Goal: Task Accomplishment & Management: Use online tool/utility

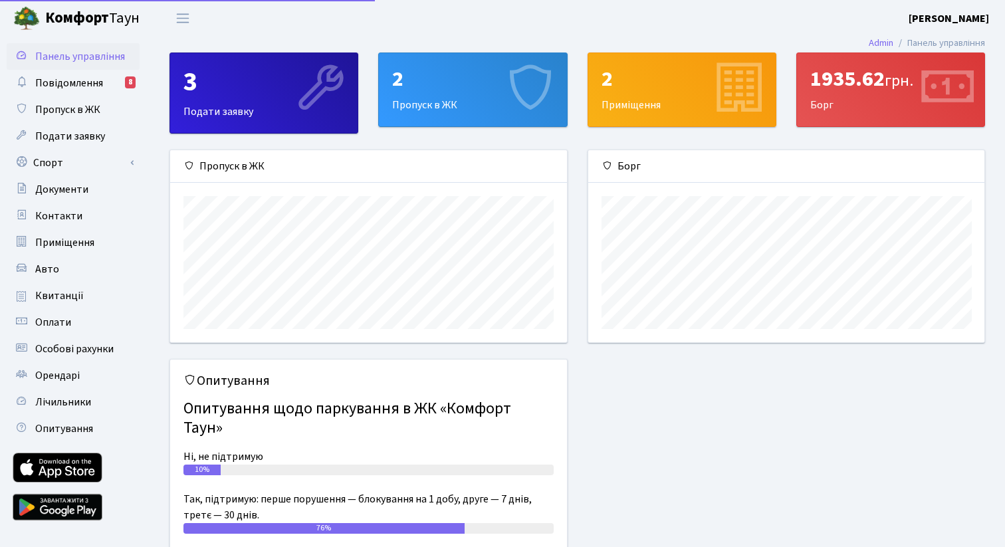
scroll to position [192, 396]
click at [100, 156] on link "Спорт" at bounding box center [73, 163] width 133 height 27
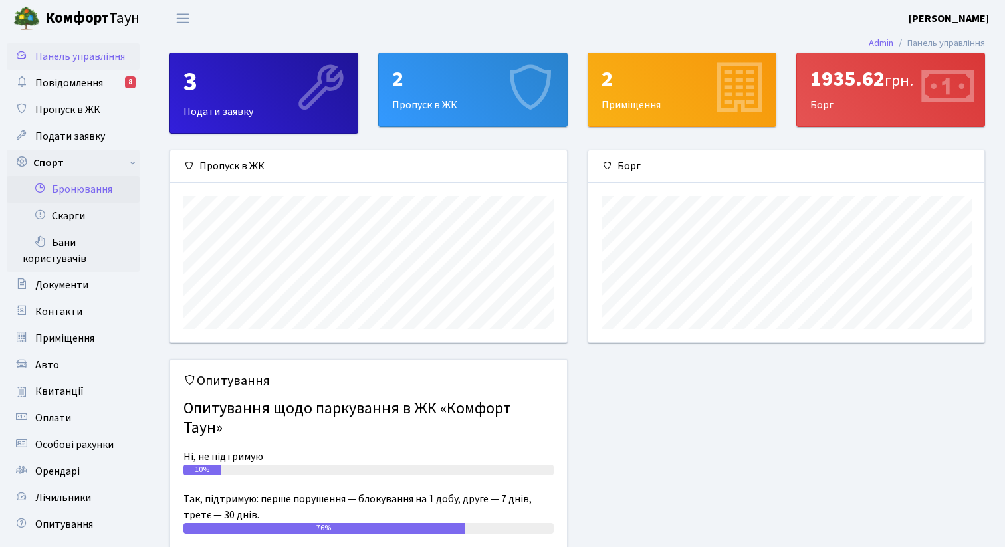
click at [101, 180] on link "Бронювання" at bounding box center [73, 189] width 133 height 27
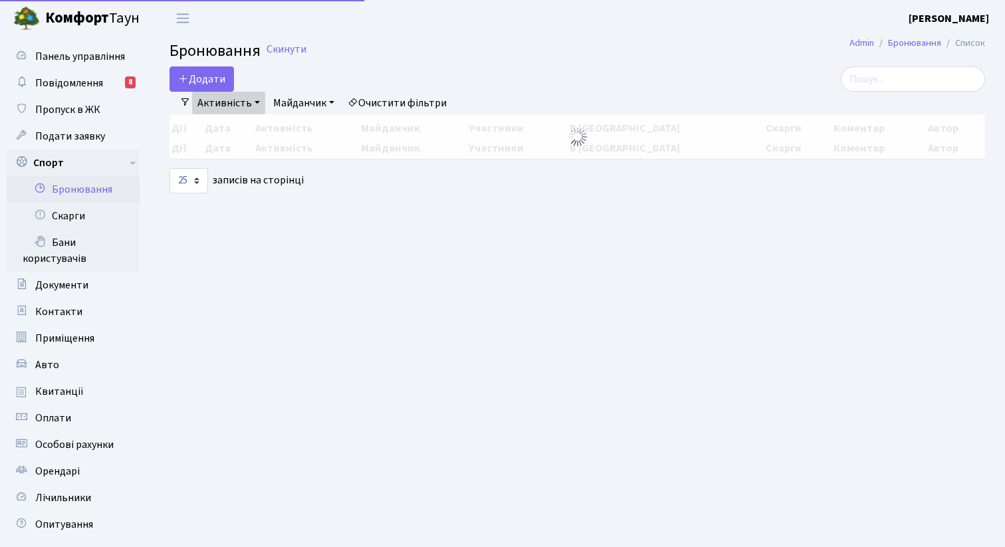
select select "25"
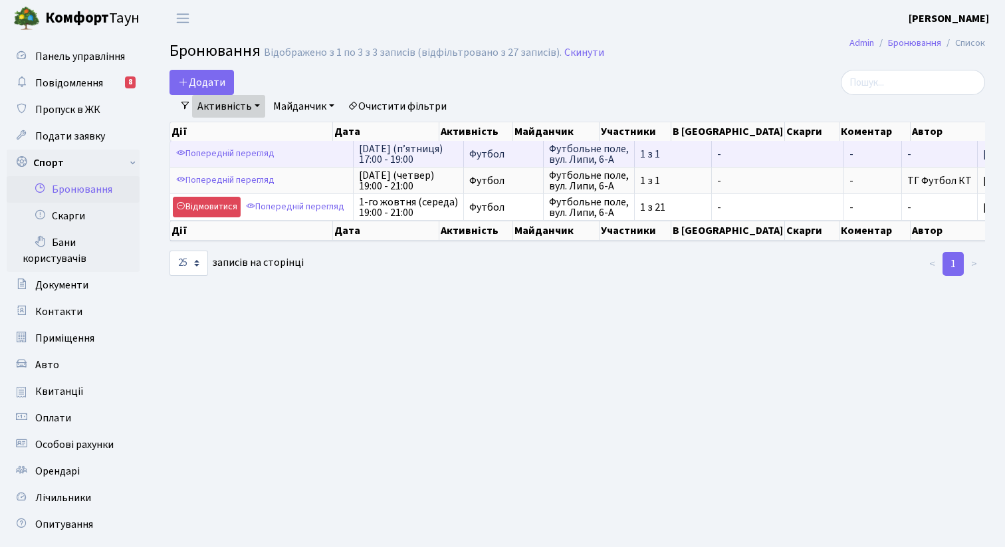
scroll to position [0, 66]
